Goal: Task Accomplishment & Management: Manage account settings

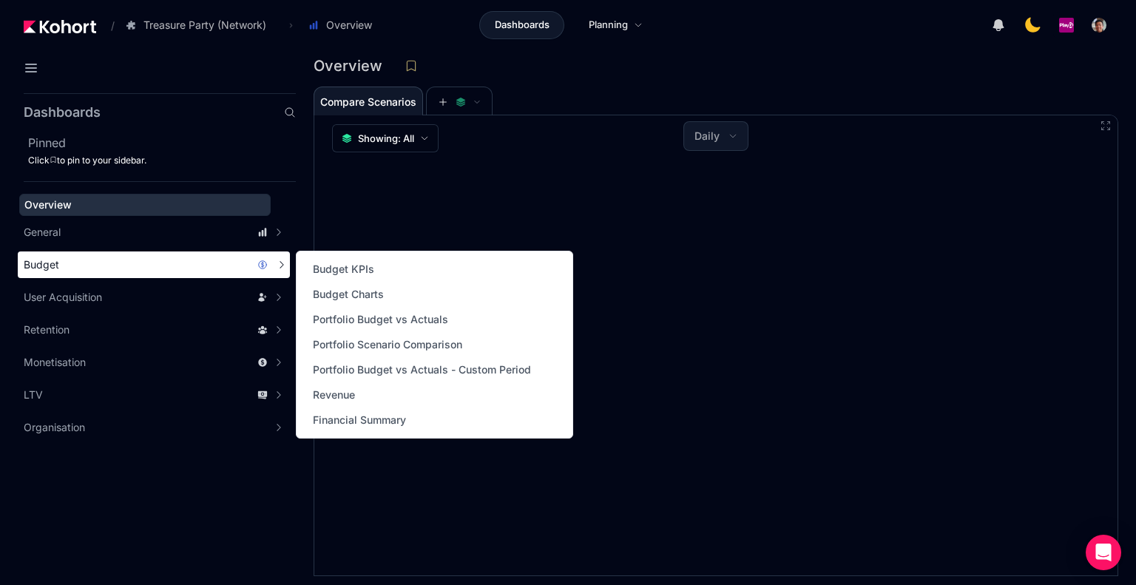
click at [118, 269] on div "Budget" at bounding box center [146, 264] width 244 height 15
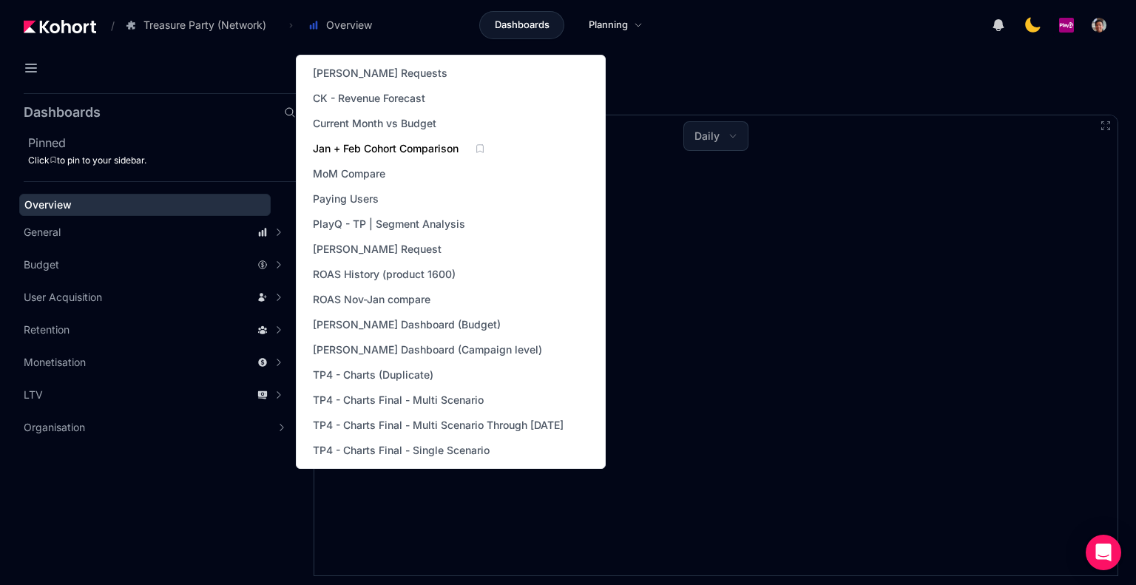
click at [434, 147] on span "Jan + Feb Cohort Comparison" at bounding box center [386, 148] width 146 height 15
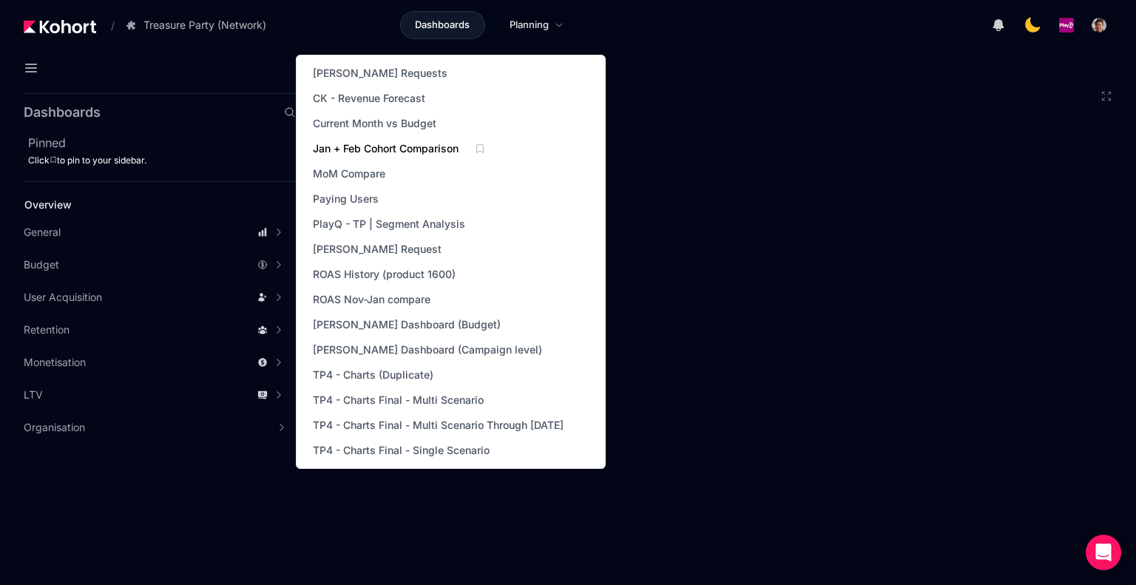
click at [417, 151] on span "Jan + Feb Cohort Comparison" at bounding box center [386, 148] width 146 height 15
click at [337, 149] on span "Jan + Feb Cohort Comparison" at bounding box center [386, 148] width 146 height 15
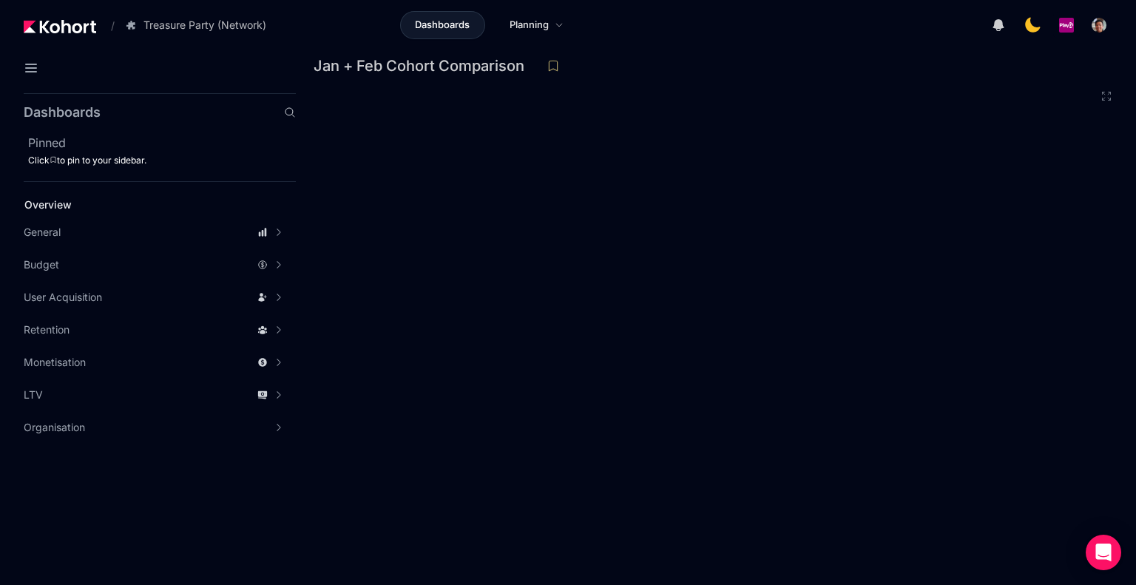
click at [656, 73] on div "Jan + Feb Cohort Comparison" at bounding box center [709, 66] width 793 height 22
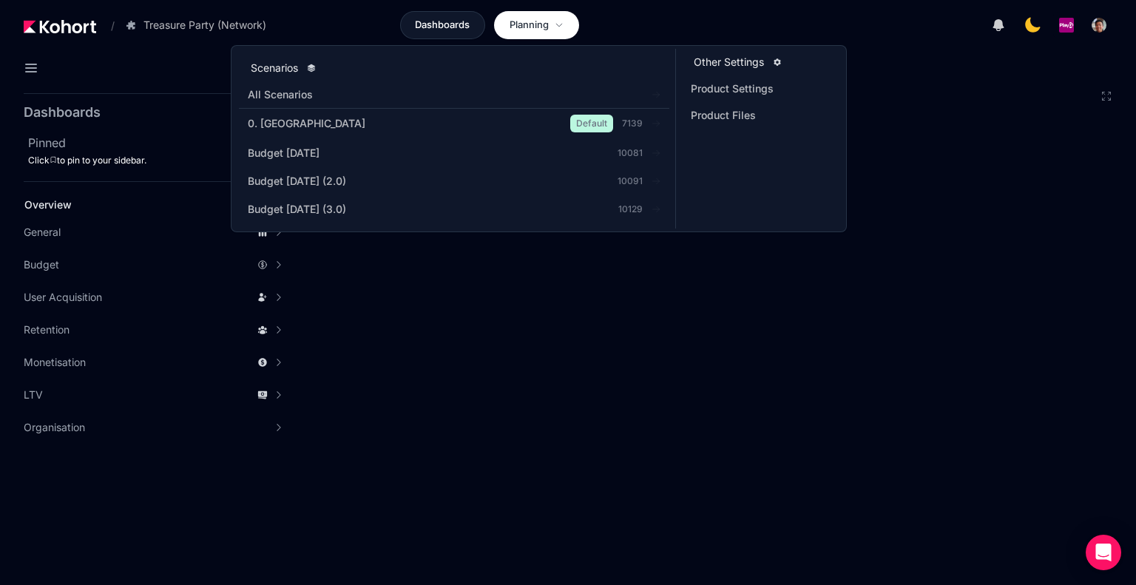
click at [539, 20] on span "Planning" at bounding box center [528, 25] width 39 height 15
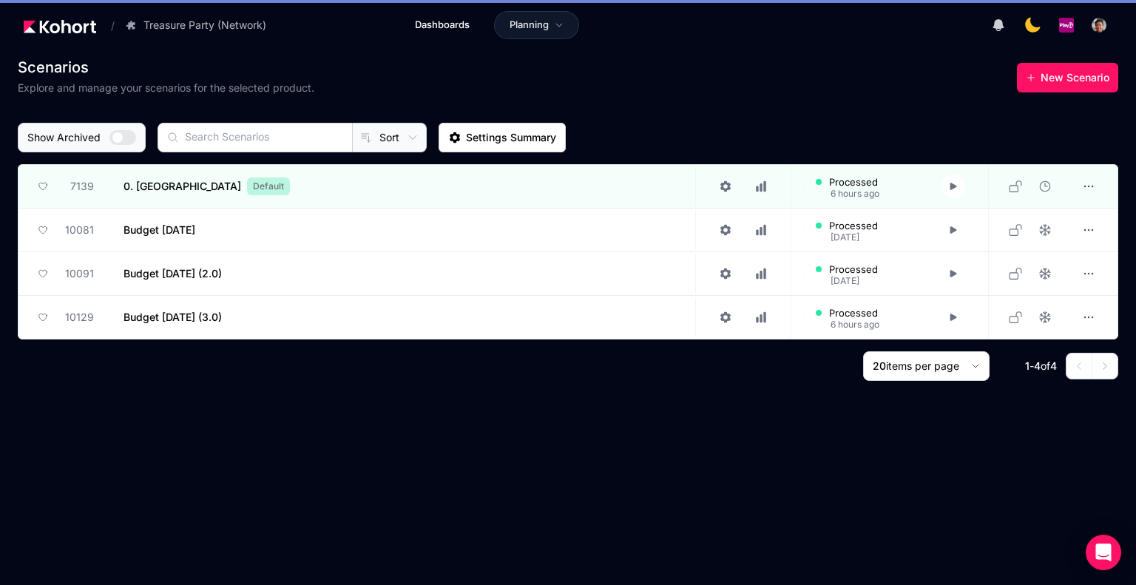
click at [539, 20] on span "Planning" at bounding box center [528, 25] width 39 height 15
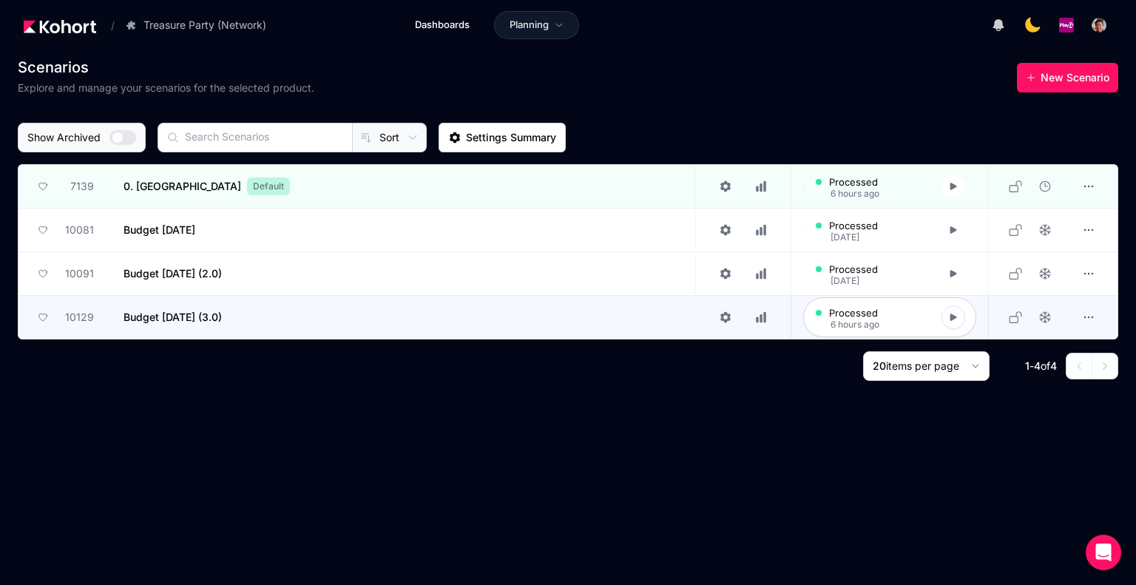
click at [177, 317] on span "Budget Aug 2025 (3.0)" at bounding box center [172, 317] width 98 height 15
click at [949, 319] on icon at bounding box center [953, 317] width 10 height 10
click at [950, 319] on icon at bounding box center [953, 317] width 10 height 10
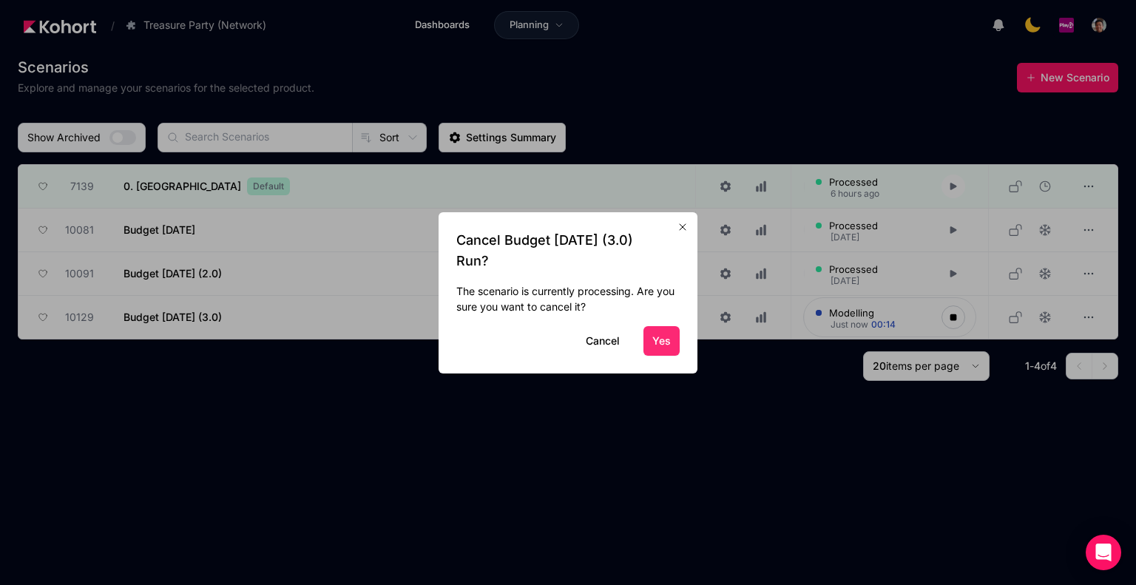
click at [659, 342] on button "Yes" at bounding box center [661, 341] width 36 height 30
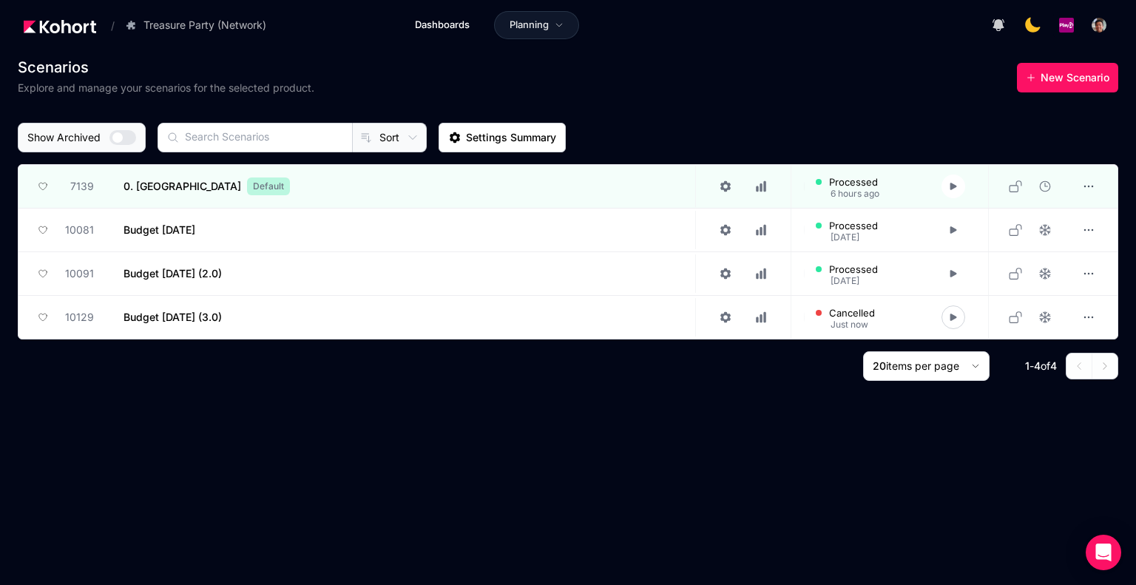
click at [357, 410] on div "Scenarios Explore and manage your scenarios for the selected product. New Scena…" at bounding box center [568, 315] width 1100 height 521
